Goal: Information Seeking & Learning: Understand process/instructions

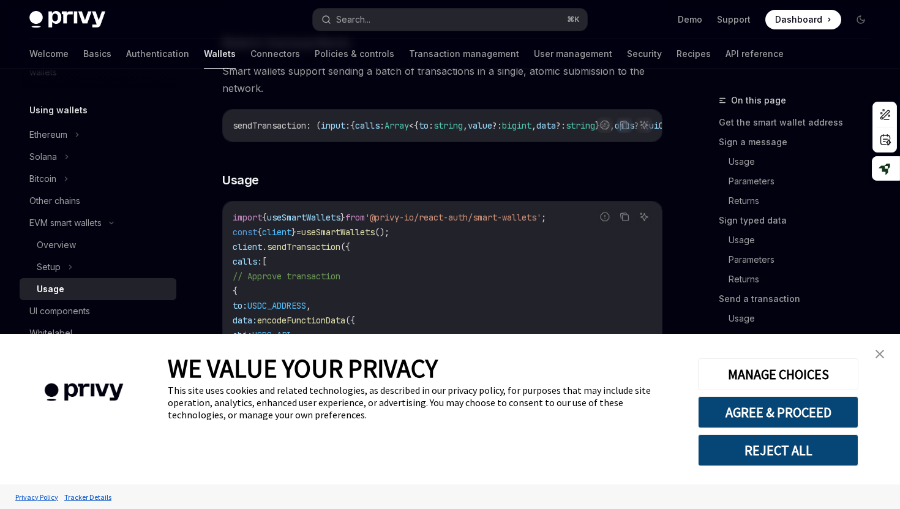
scroll to position [2548, 0]
click at [879, 357] on img "close banner" at bounding box center [879, 354] width 9 height 9
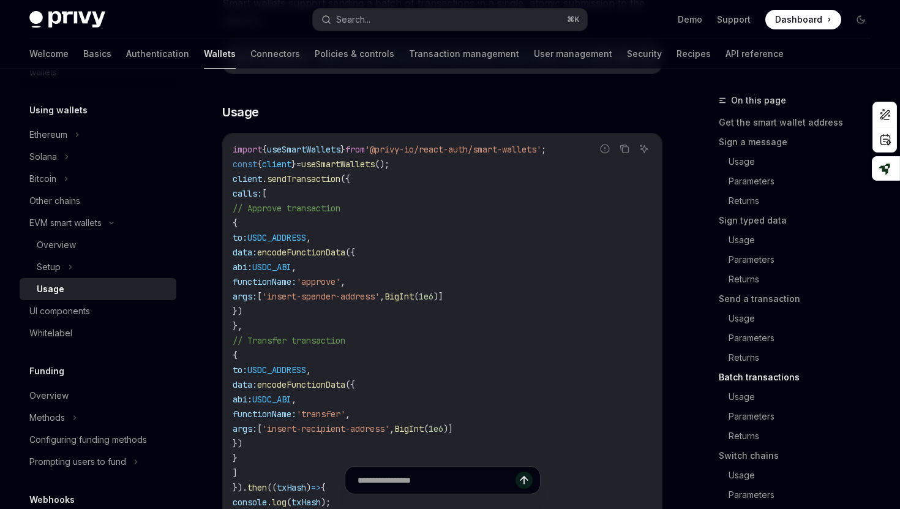
scroll to position [2621, 0]
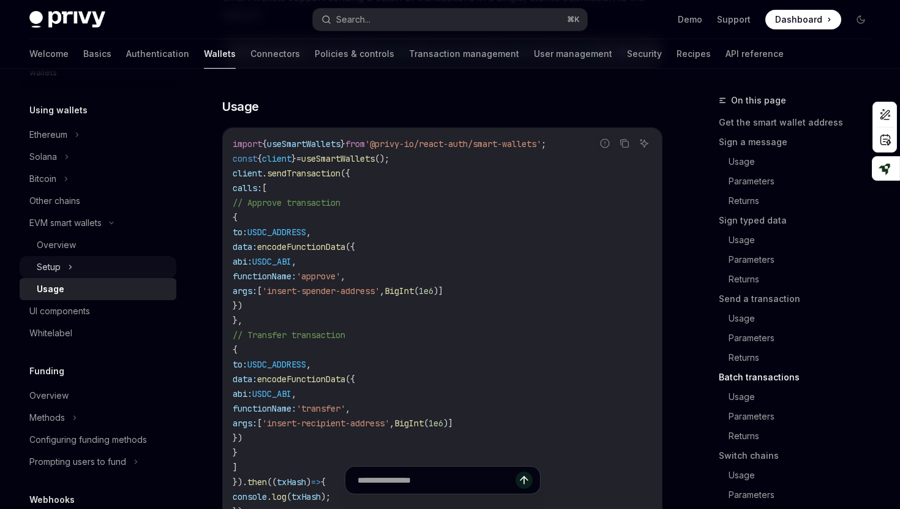
click at [80, 263] on div "Setup" at bounding box center [98, 267] width 157 height 22
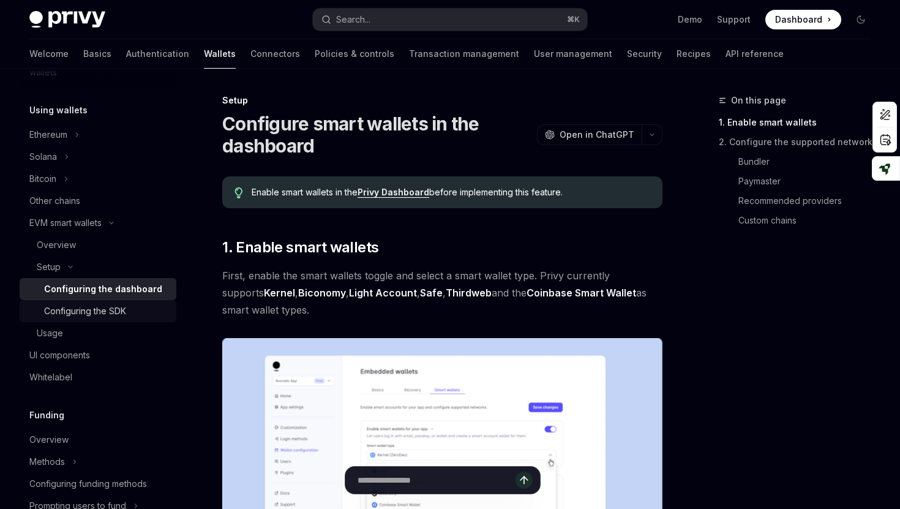
click at [106, 313] on div "Configuring the SDK" at bounding box center [85, 311] width 82 height 15
type textarea "*"
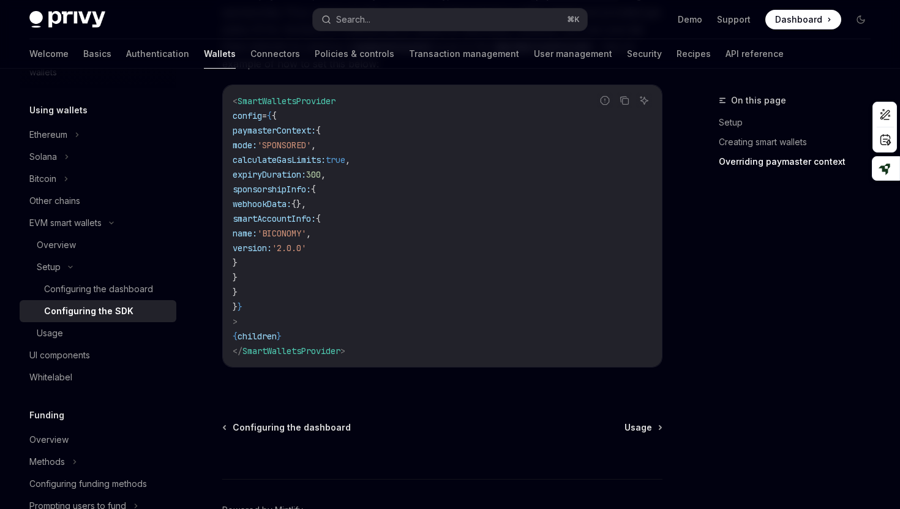
scroll to position [1026, 0]
click at [462, 106] on code "< SmartWalletsProvider config = { { paymasterContext: { mode: 'SPONSORED' , cal…" at bounding box center [442, 225] width 419 height 264
